Goal: Transaction & Acquisition: Subscribe to service/newsletter

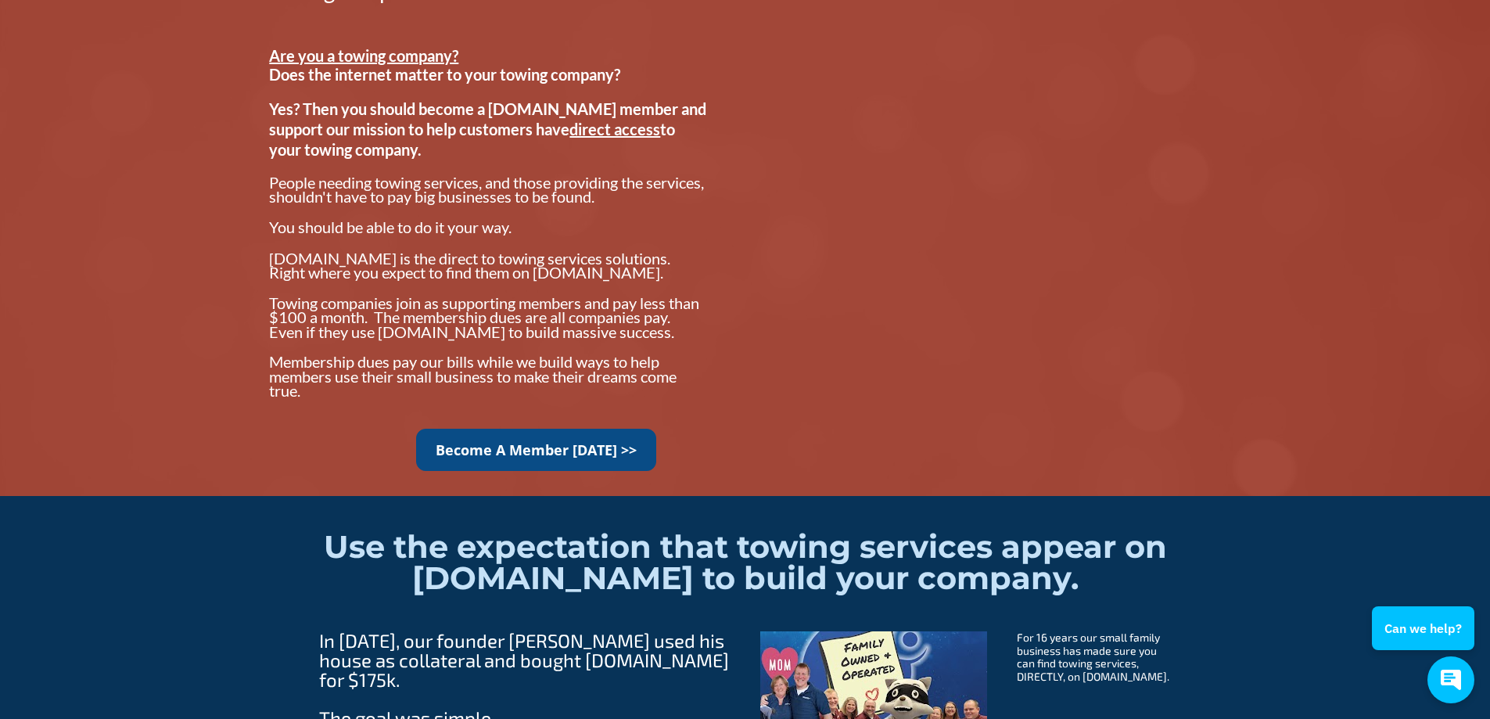
scroll to position [1252, 0]
click at [603, 444] on link "Become A Member [DATE] >>" at bounding box center [536, 449] width 240 height 43
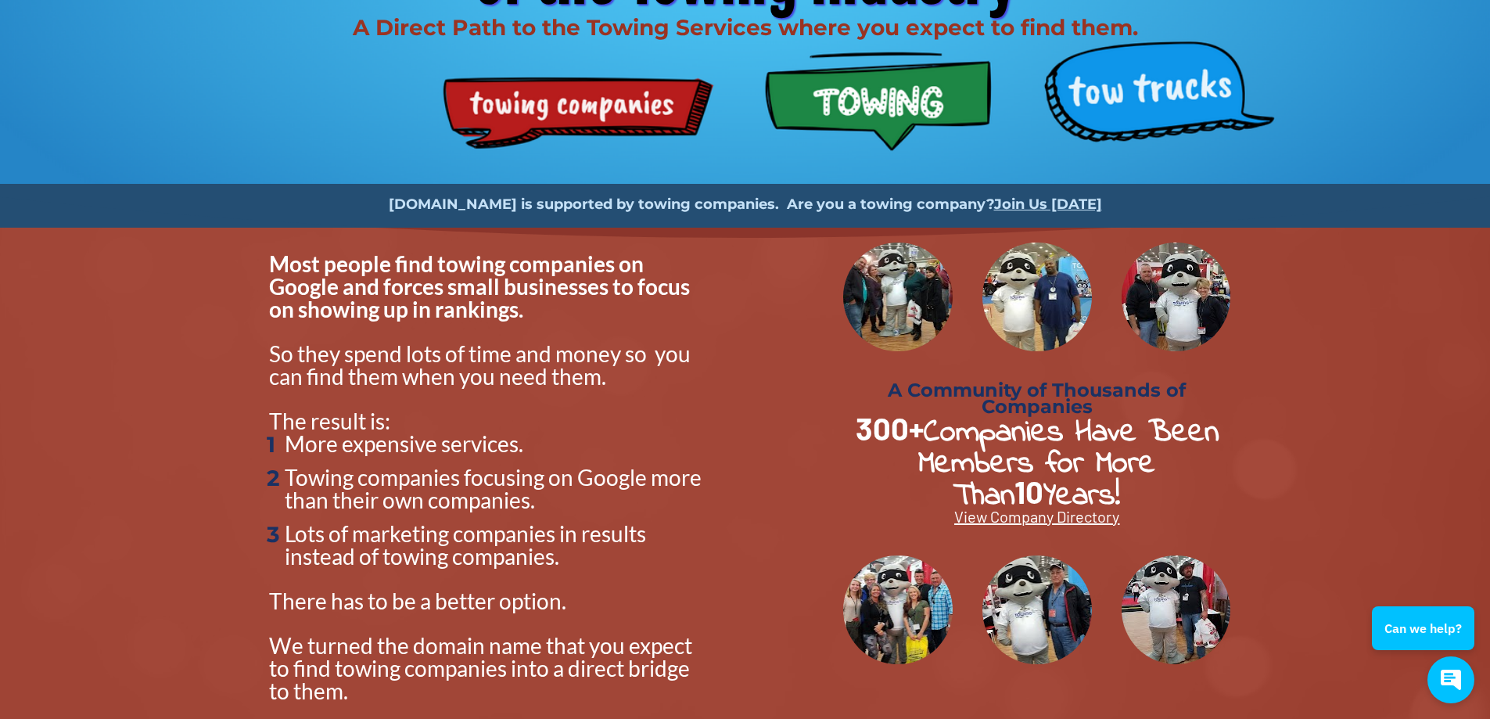
scroll to position [0, 0]
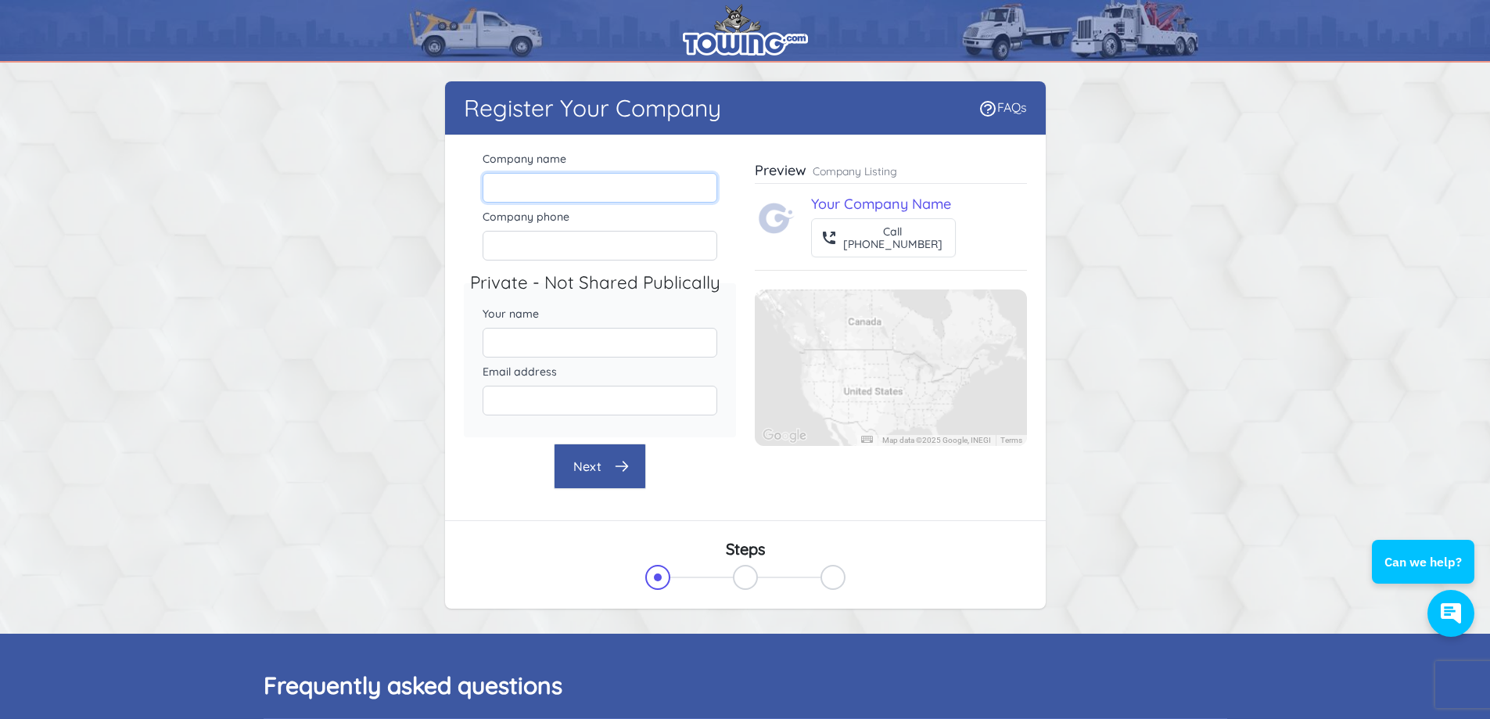
click at [560, 189] on input "Company name" at bounding box center [600, 188] width 235 height 30
type input "Towed Up Recovery"
type input "9199224929"
type input "[PERSON_NAME]"
type input "[EMAIL_ADDRESS][DOMAIN_NAME]"
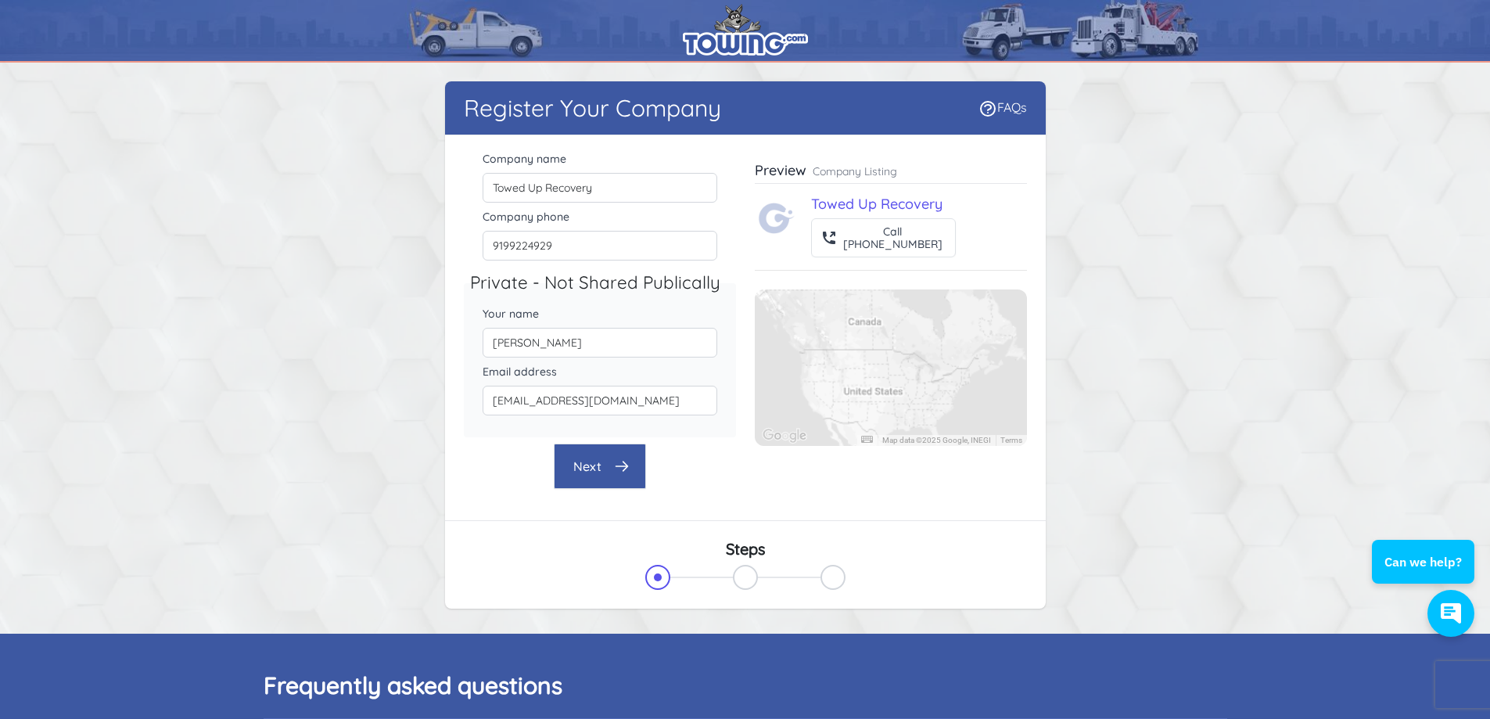
click at [572, 473] on button "Next" at bounding box center [600, 466] width 92 height 45
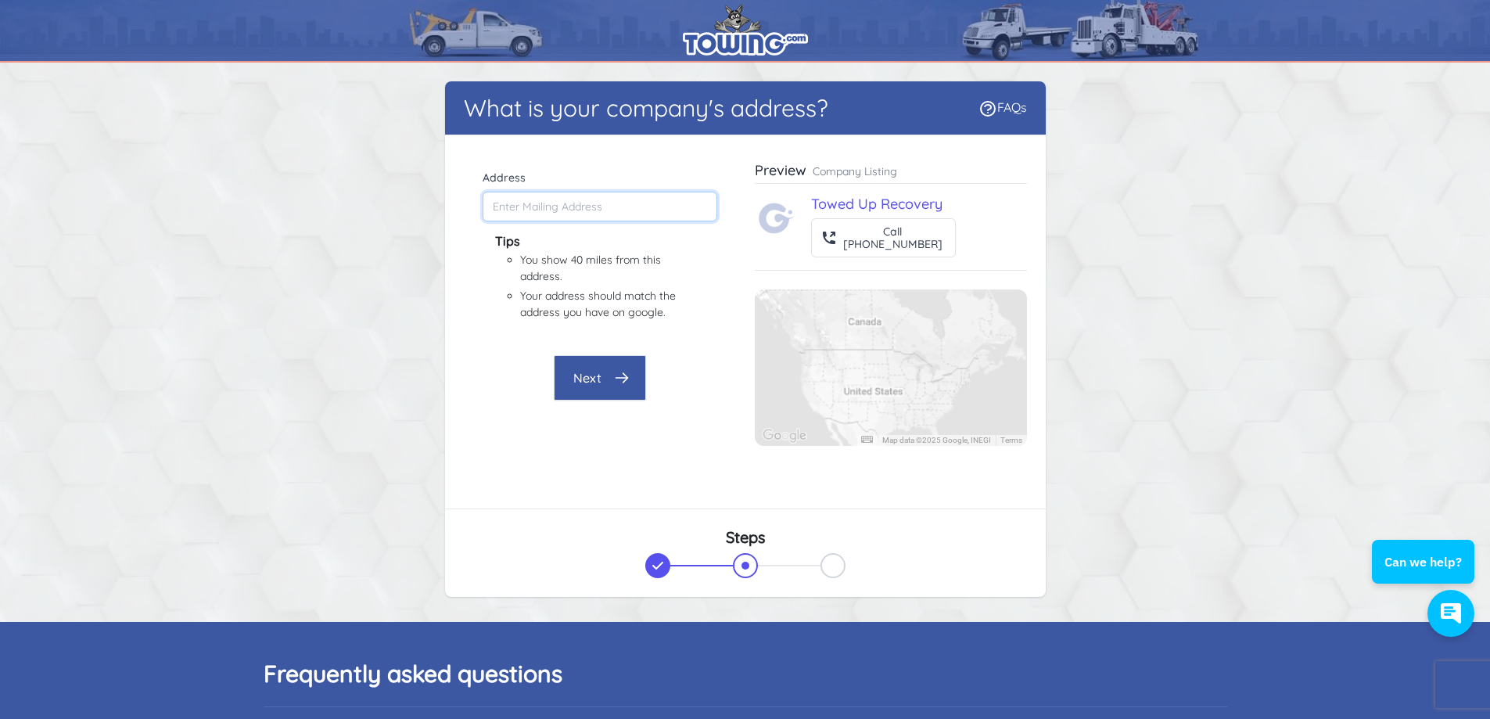
click at [521, 208] on input "Address" at bounding box center [600, 207] width 235 height 30
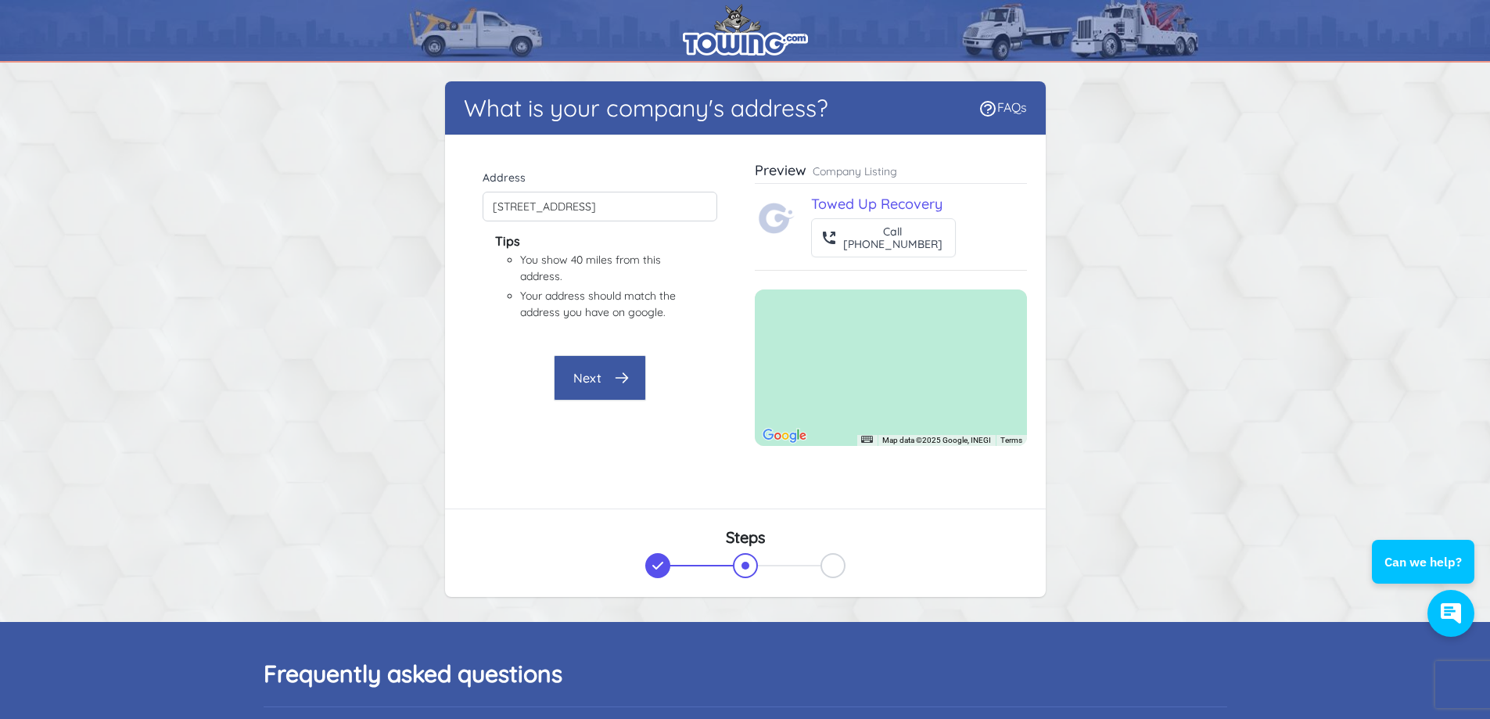
type input "727 Faro Rd, Fremont, NC 27830, USA"
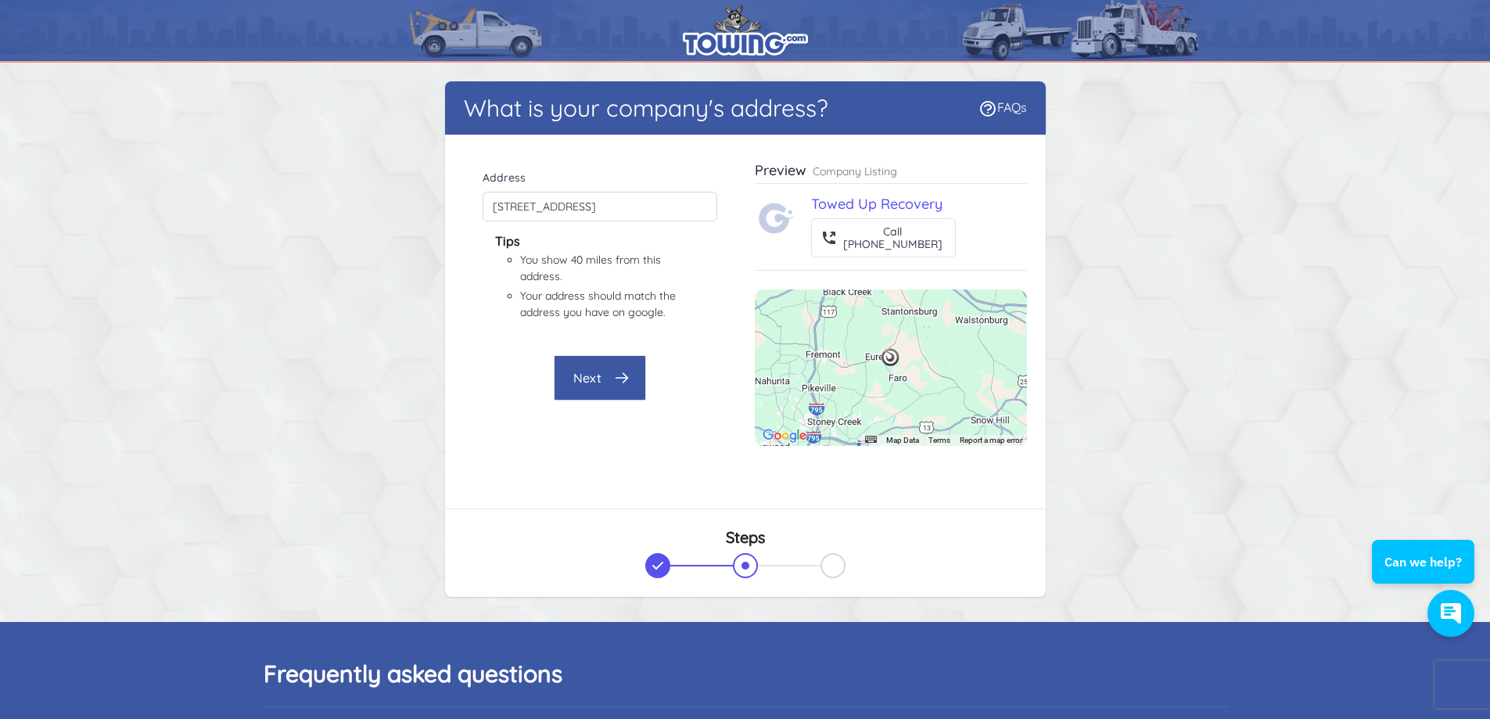
click at [605, 374] on button "Next" at bounding box center [600, 377] width 92 height 45
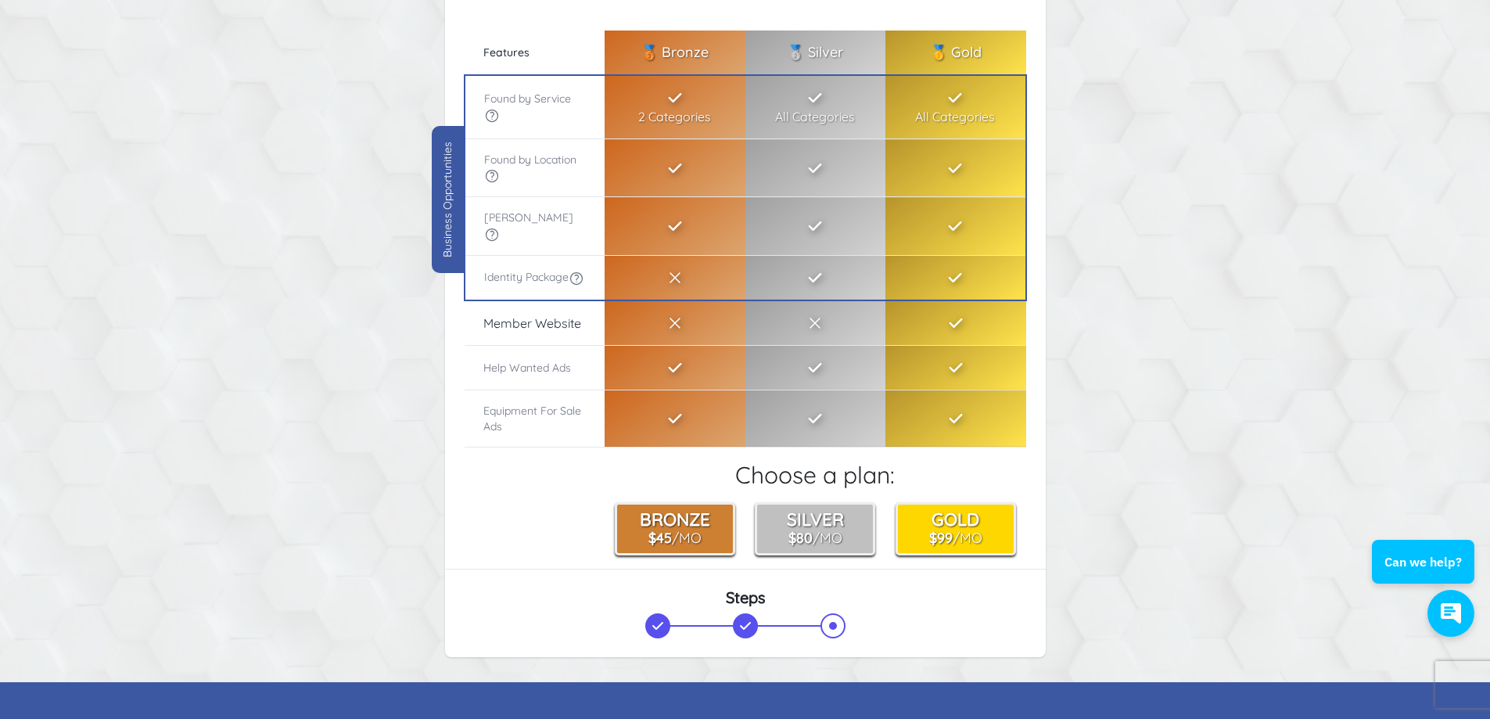
scroll to position [313, 0]
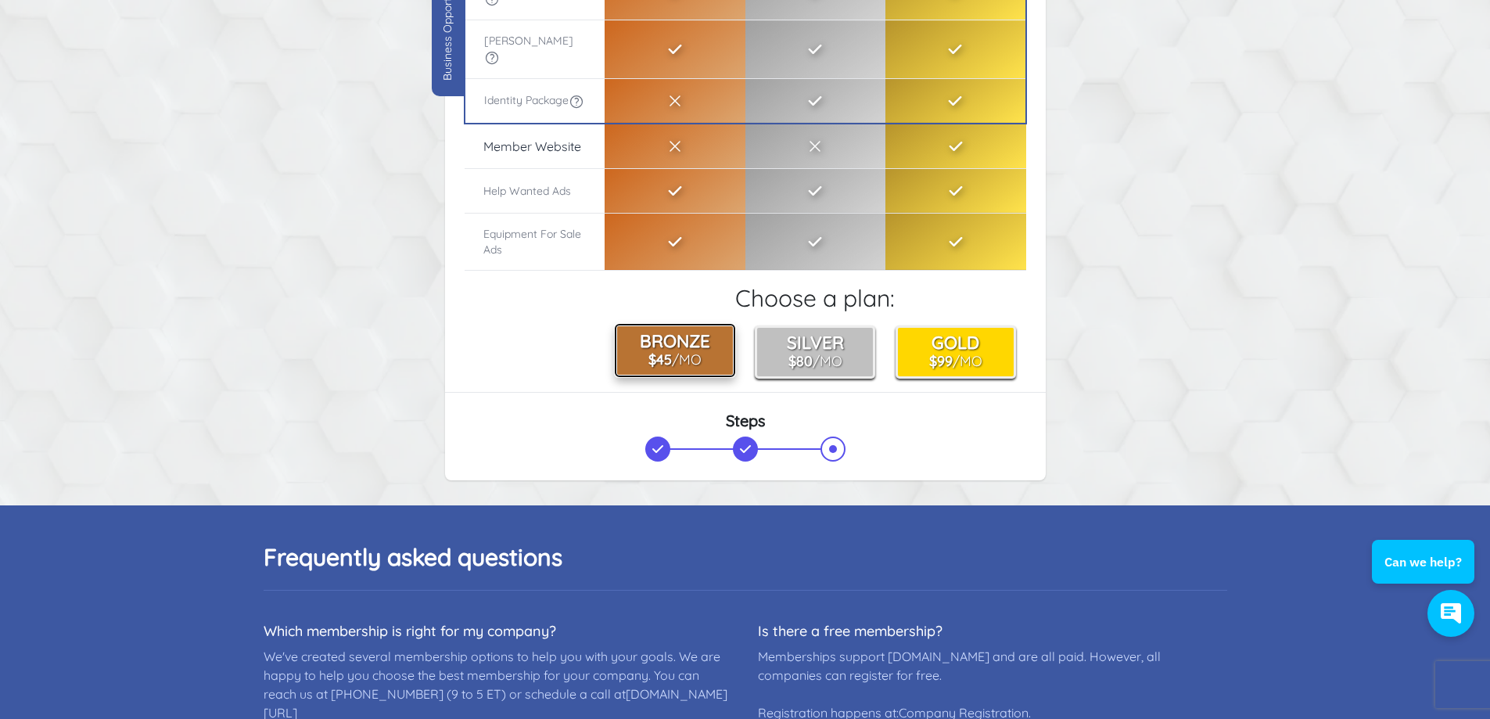
click at [694, 336] on button "Bronze $45 /Mo" at bounding box center [675, 350] width 120 height 53
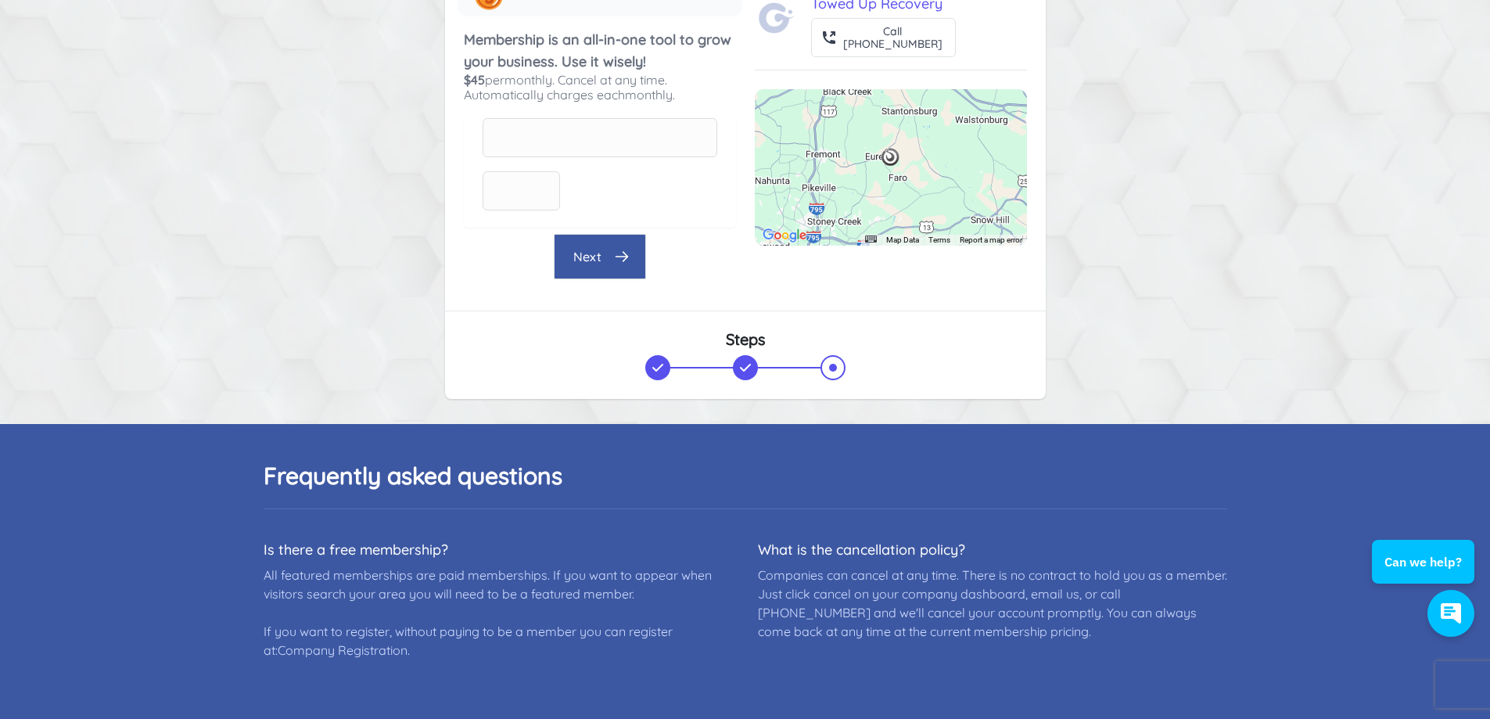
scroll to position [0, 0]
